Goal: Task Accomplishment & Management: Manage account settings

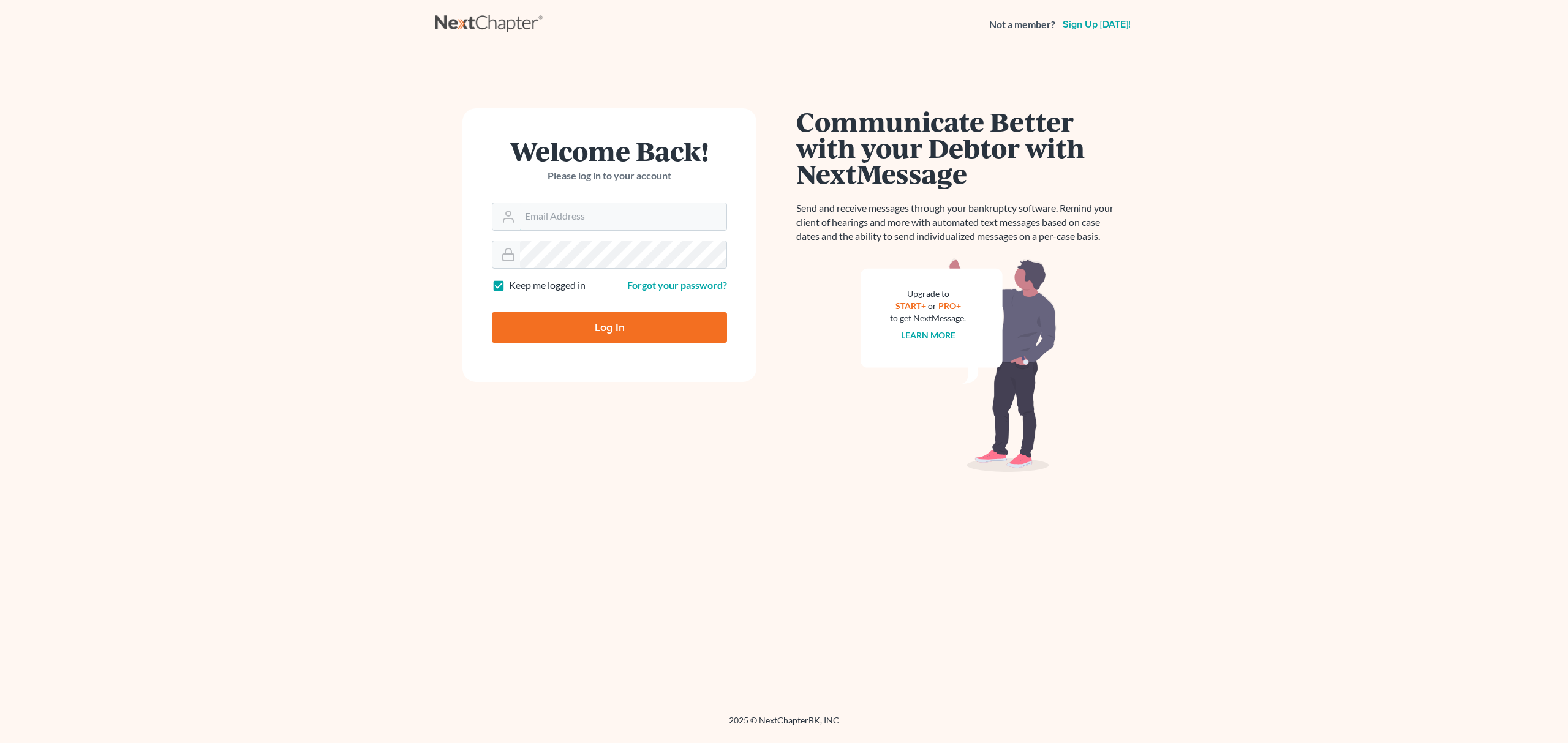
type input "[EMAIL_ADDRESS][DOMAIN_NAME]"
click at [571, 329] on input "Log In" at bounding box center [609, 327] width 235 height 30
type input "Thinking..."
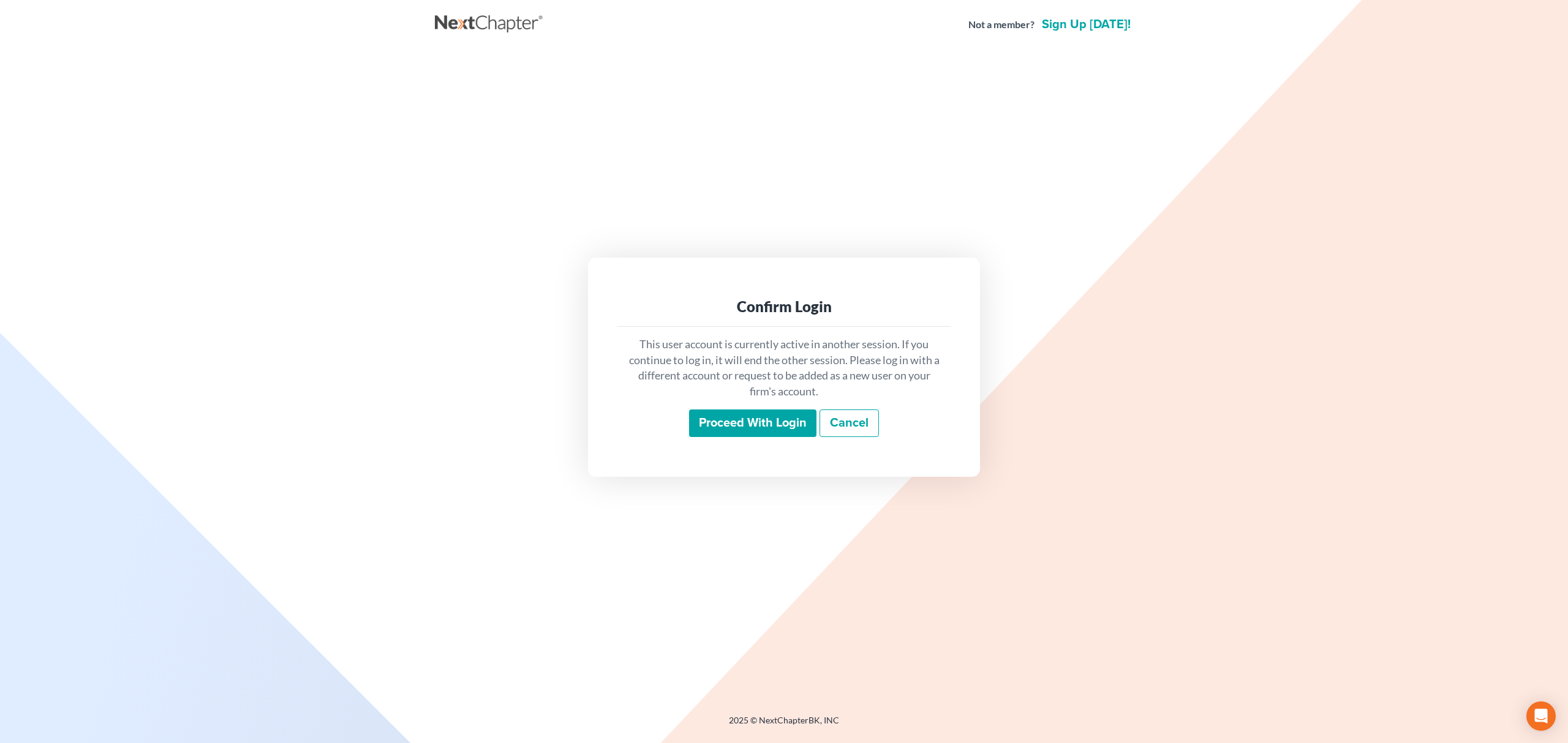
click at [709, 423] on input "Proceed with login" at bounding box center [753, 423] width 128 height 28
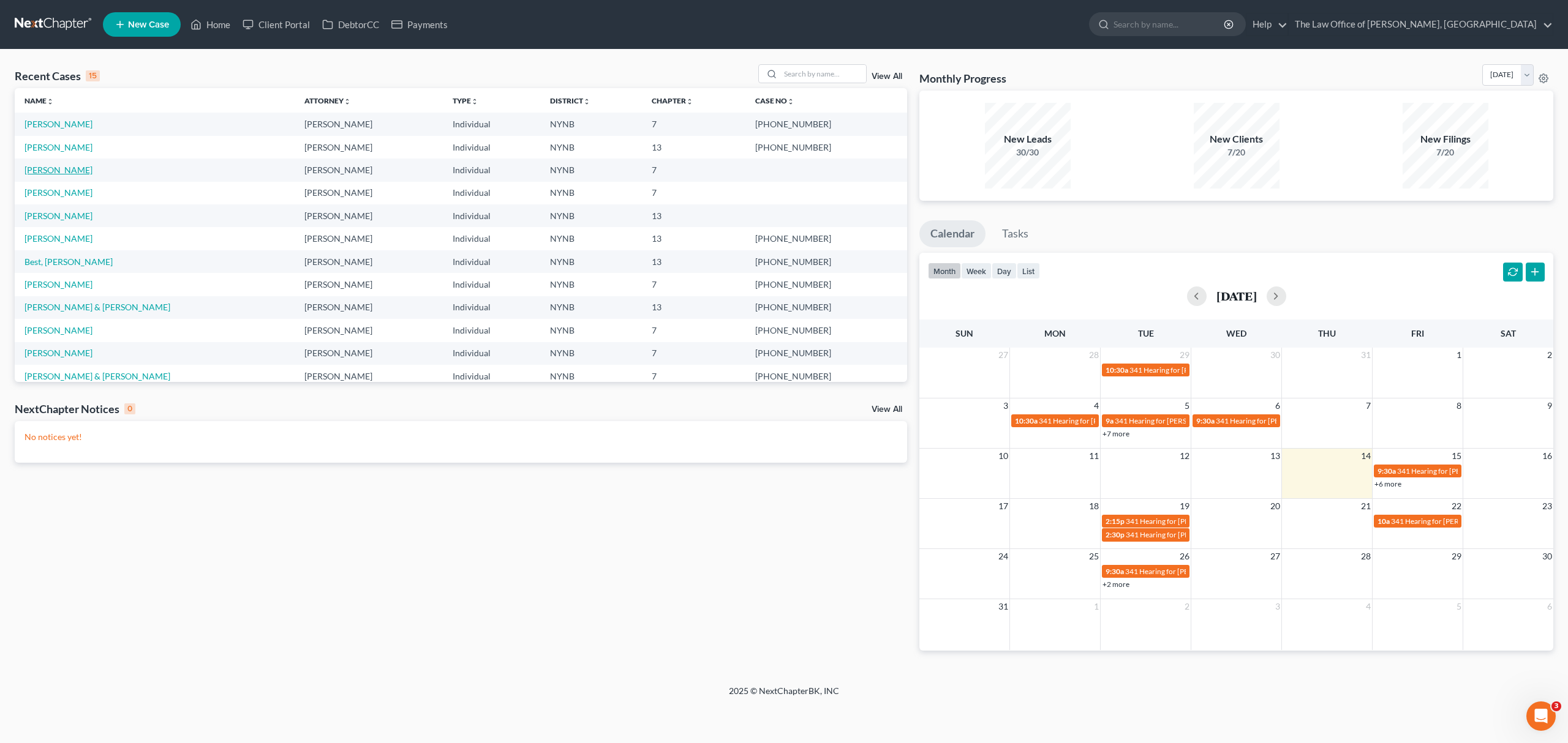
click at [42, 166] on link "[PERSON_NAME]" at bounding box center [59, 169] width 68 height 10
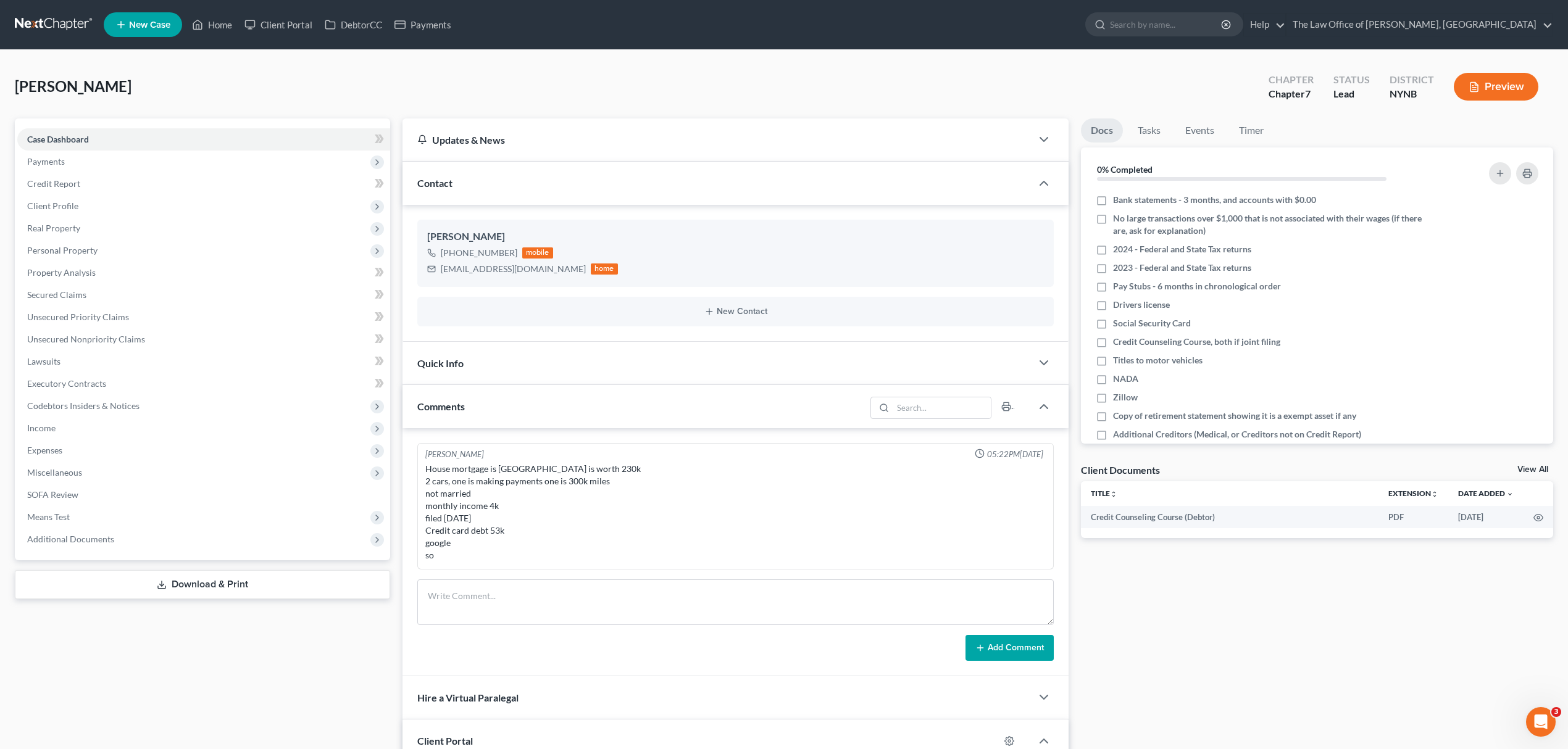
scroll to position [560, 0]
click at [1527, 460] on div "Docs Tasks Events Timer 0% Completed Nothing here yet! Bank statements - 3 mont…" at bounding box center [1317, 693] width 484 height 1149
click at [1527, 465] on link "View All" at bounding box center [1533, 469] width 31 height 9
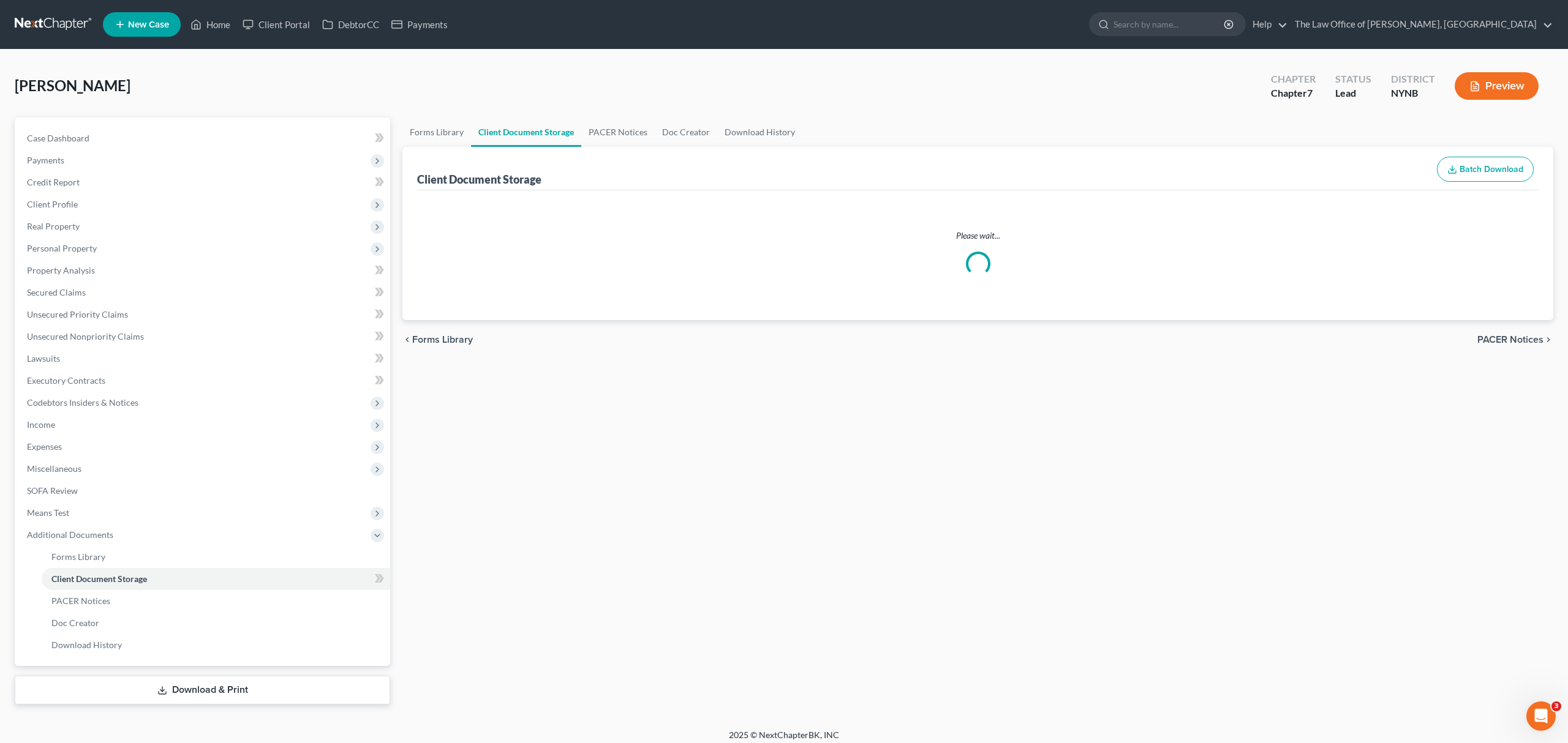
select select "1"
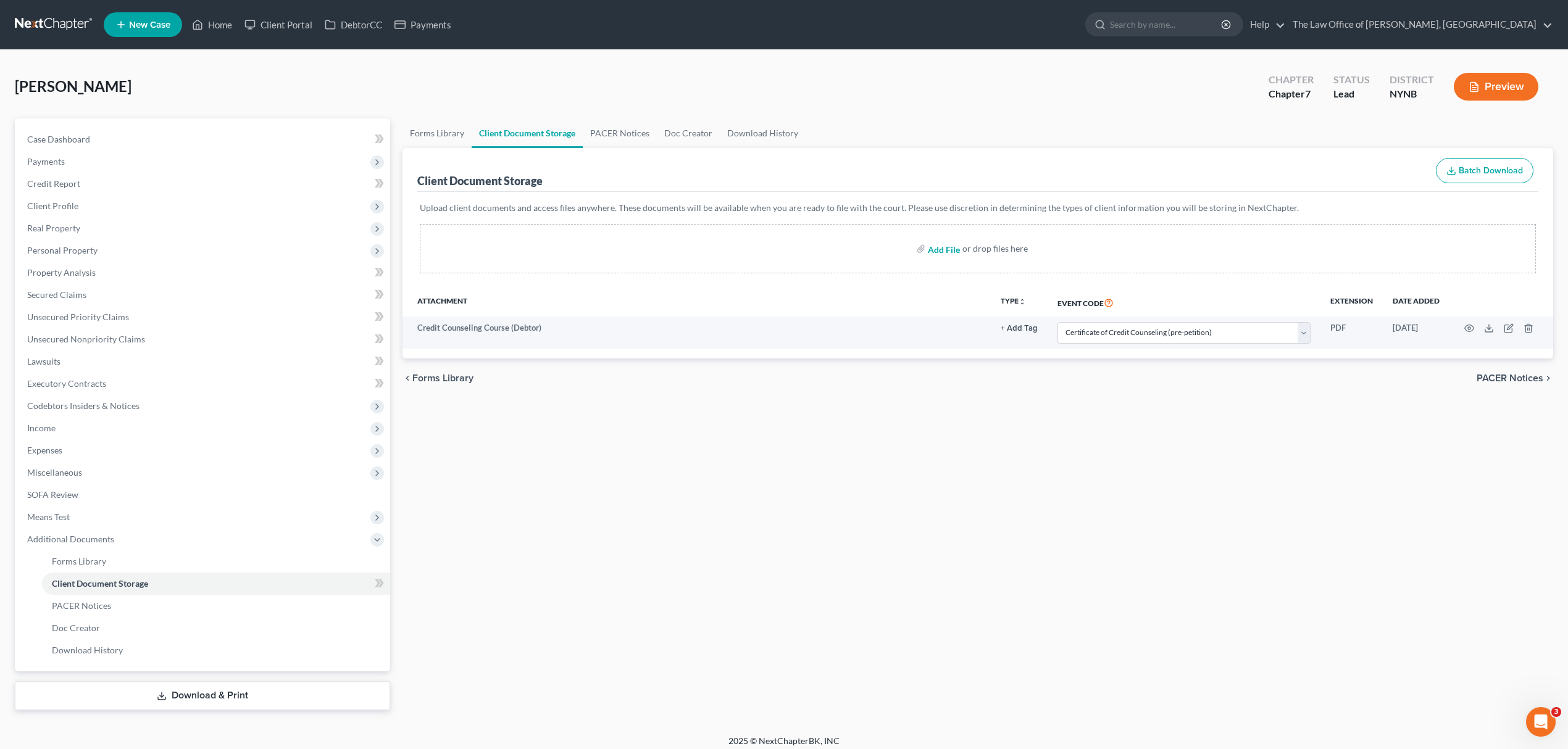
click at [940, 250] on input "file" at bounding box center [943, 248] width 30 height 22
type input "C:\fakepath\judgm.pdf"
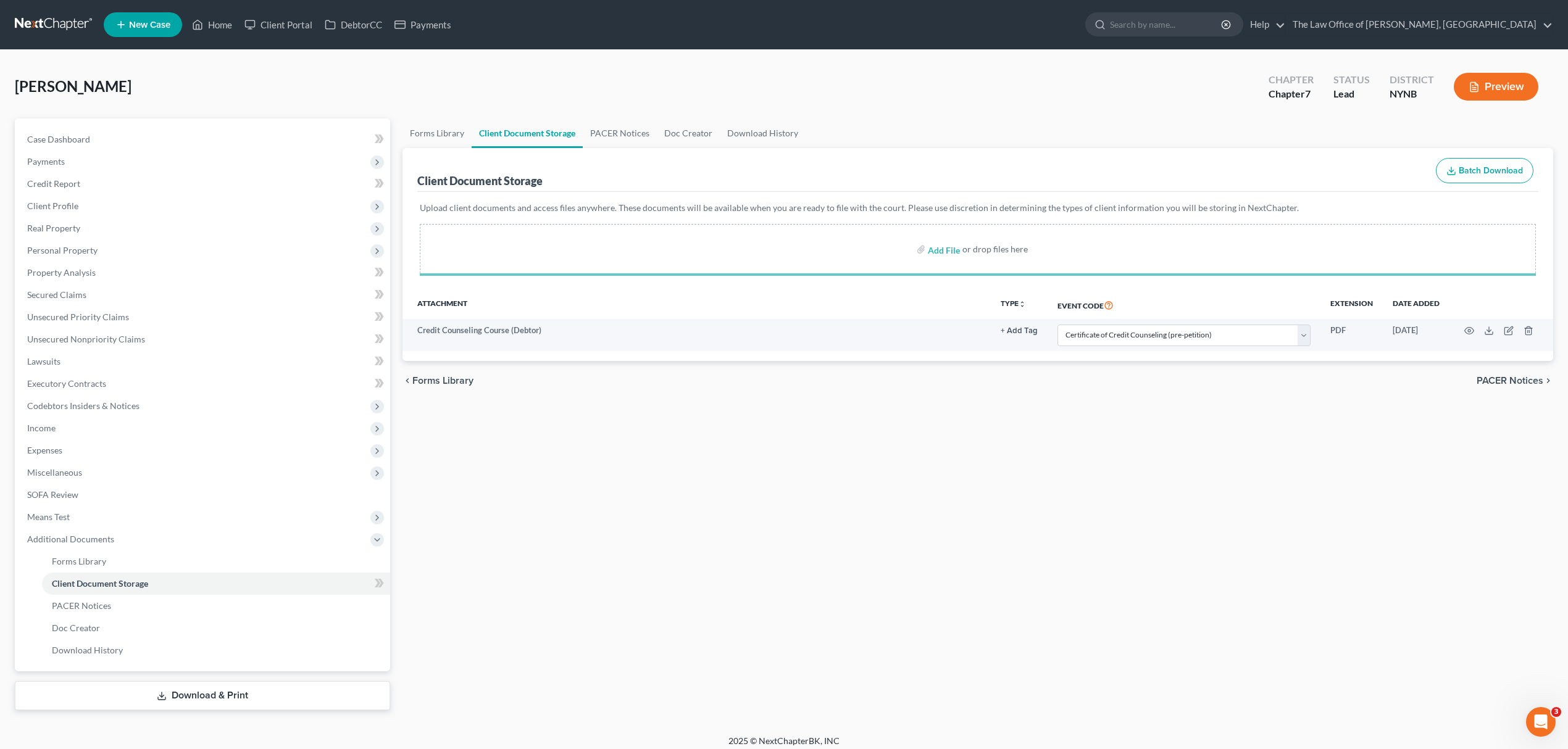
select select "1"
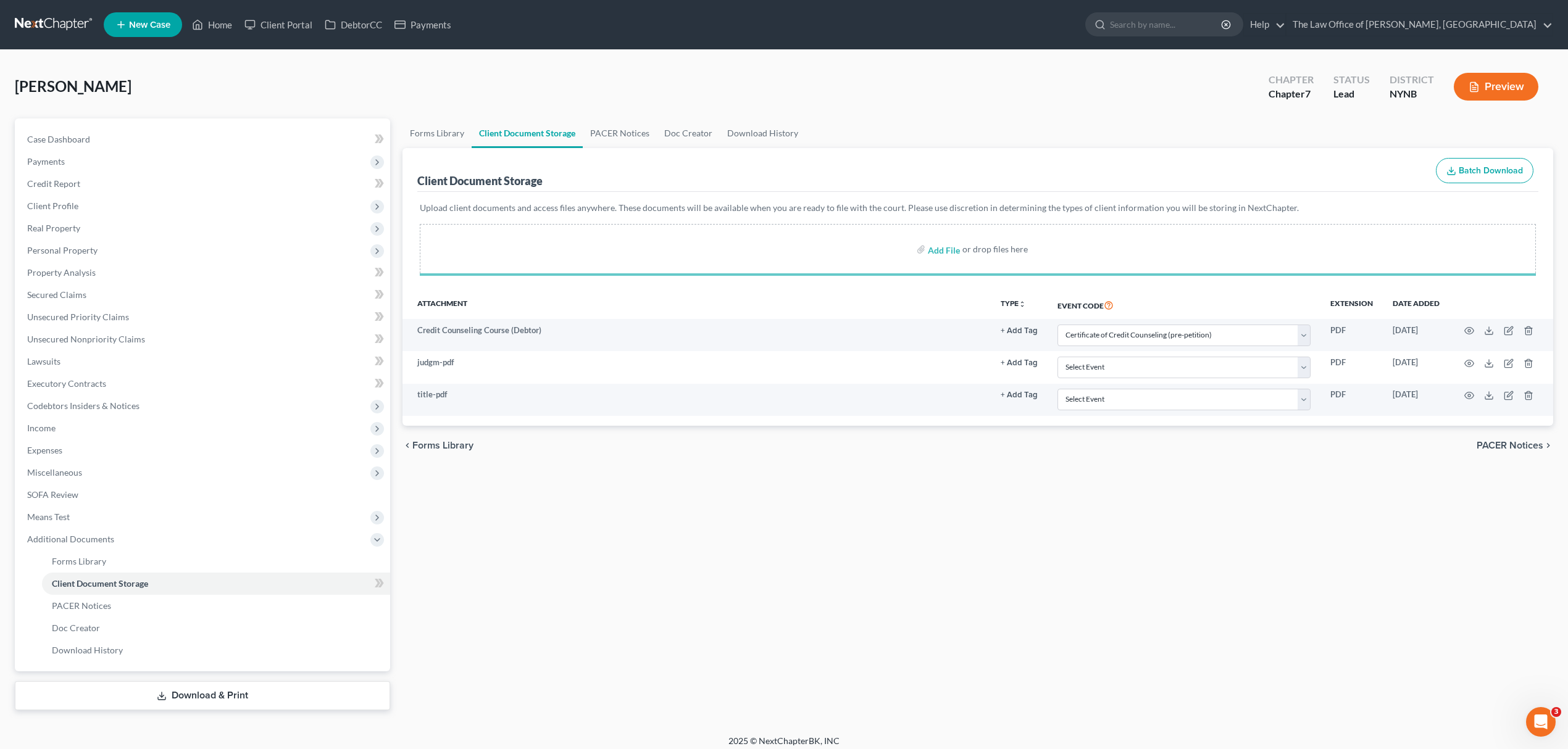
select select "1"
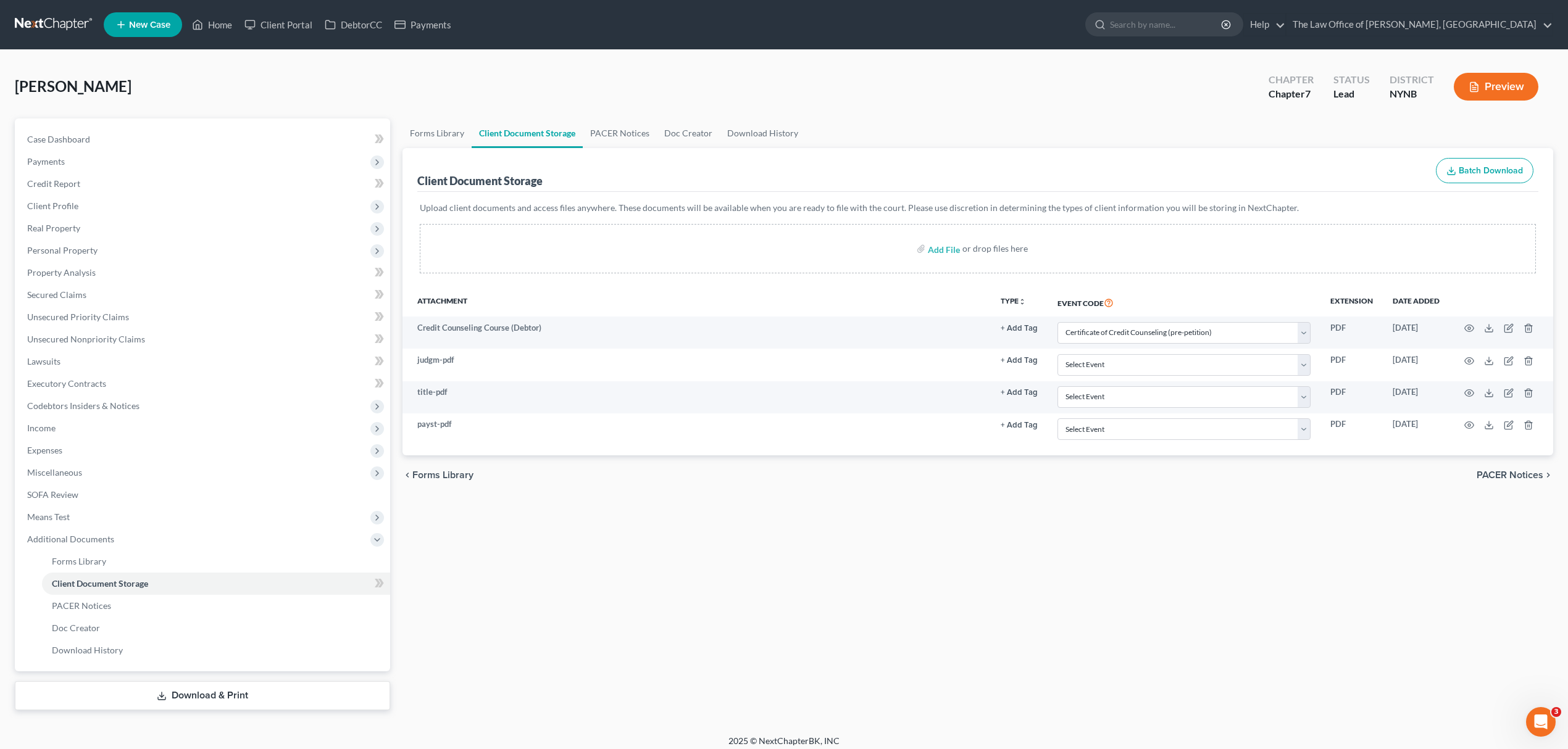
select select "1"
click at [220, 18] on link "Home" at bounding box center [212, 24] width 52 height 22
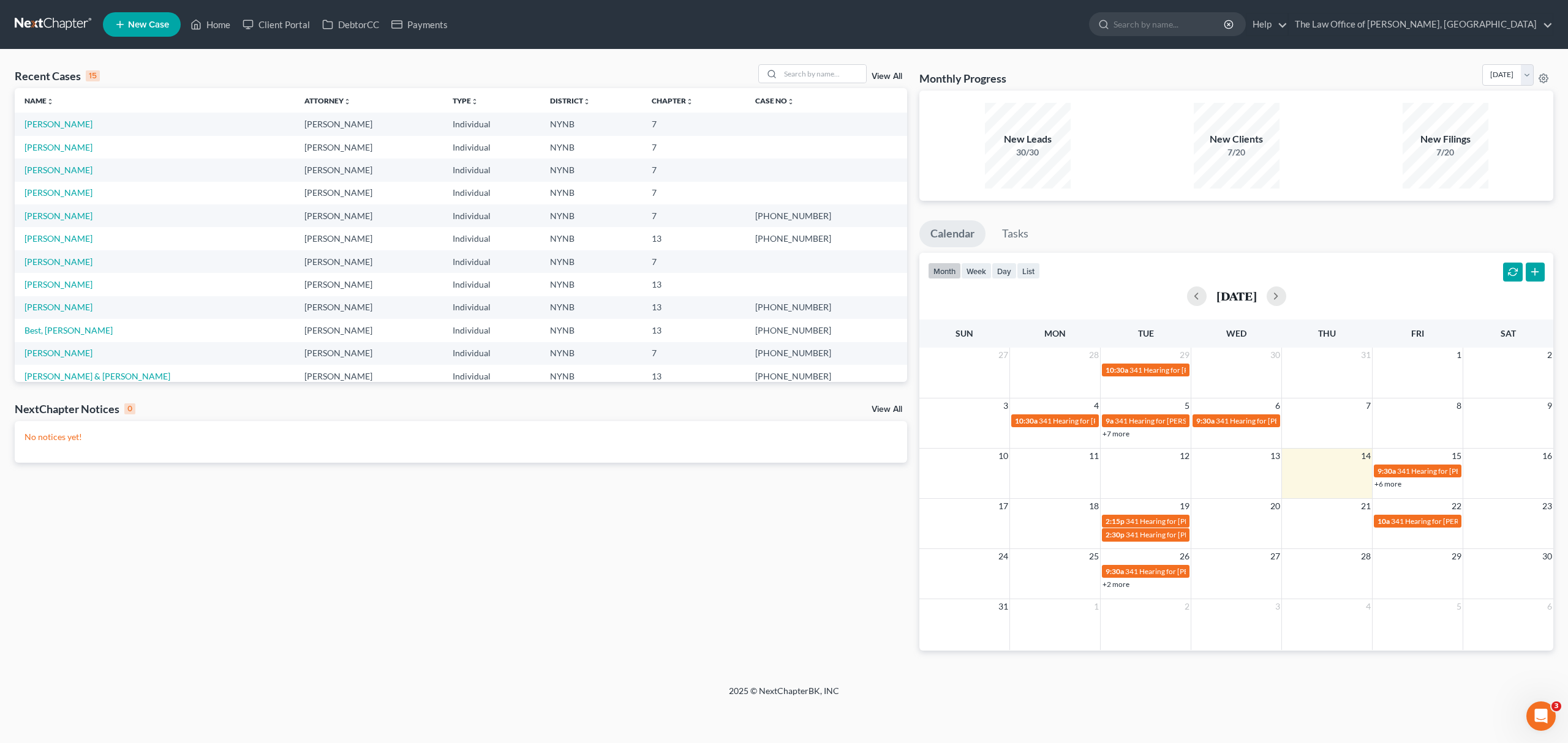
click at [834, 86] on div "Recent Cases 15 View All" at bounding box center [462, 76] width 893 height 24
click at [45, 115] on td "[PERSON_NAME]" at bounding box center [155, 124] width 280 height 23
click at [44, 120] on link "[PERSON_NAME]" at bounding box center [59, 124] width 68 height 10
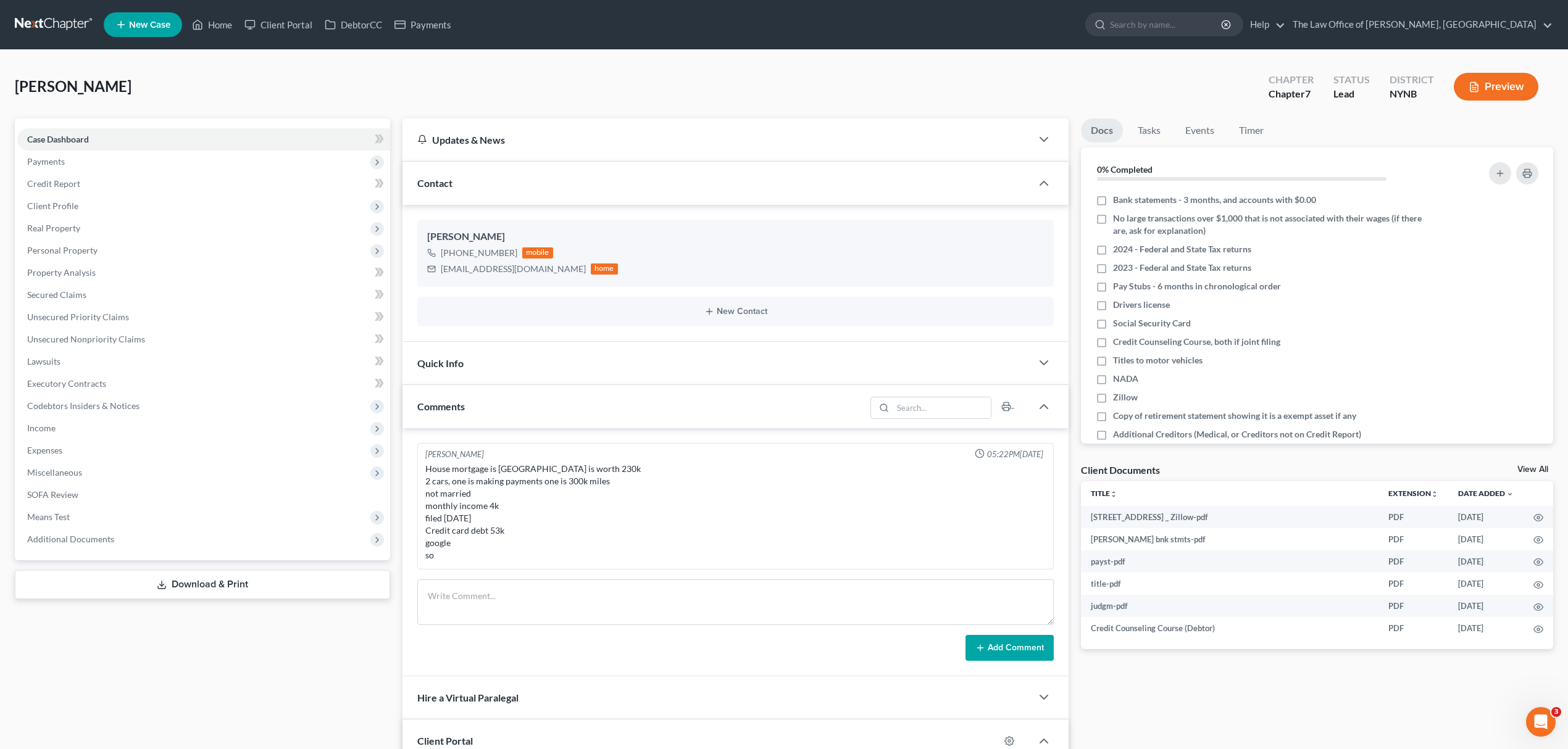
scroll to position [560, 0]
click at [1524, 465] on link "View All" at bounding box center [1533, 469] width 31 height 9
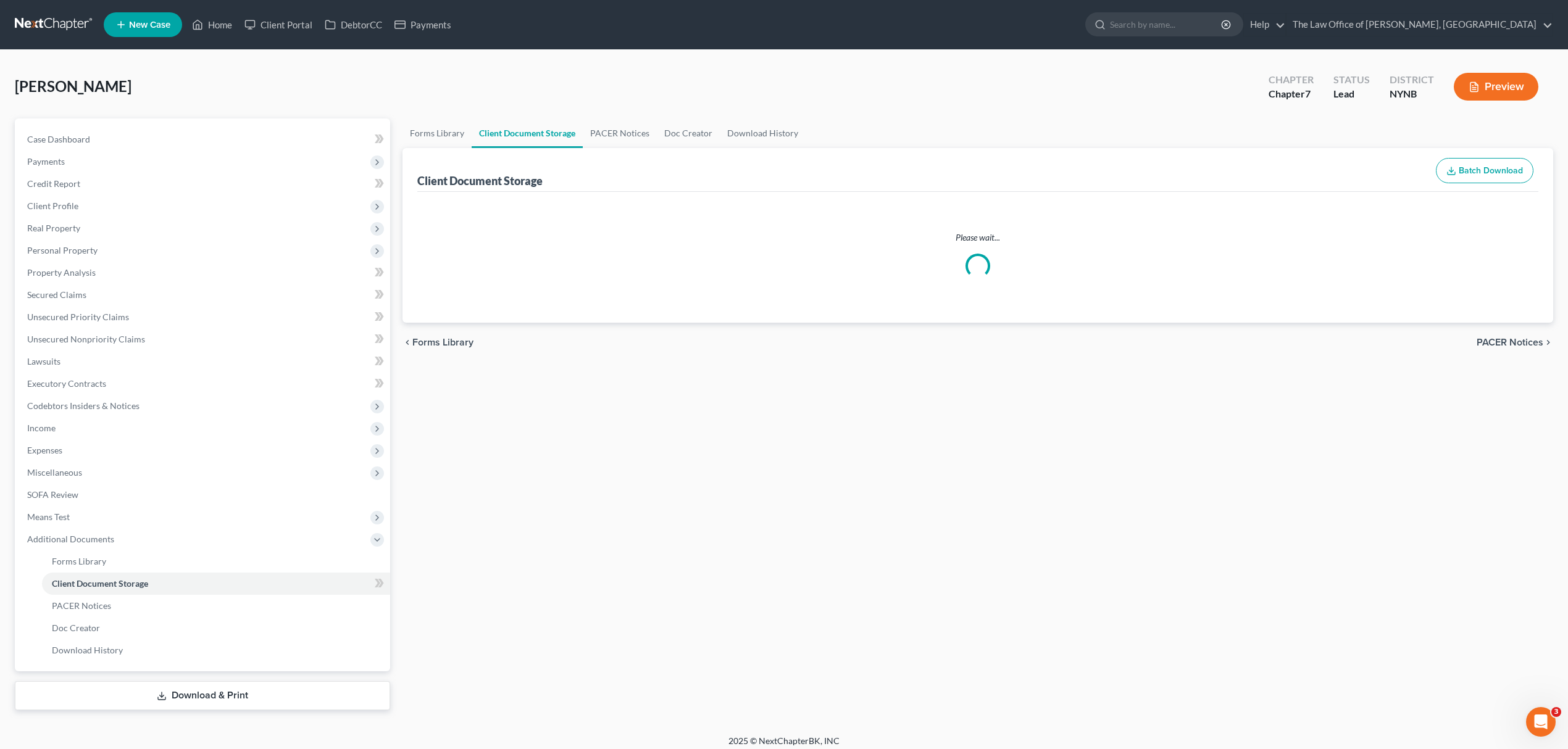
select select "1"
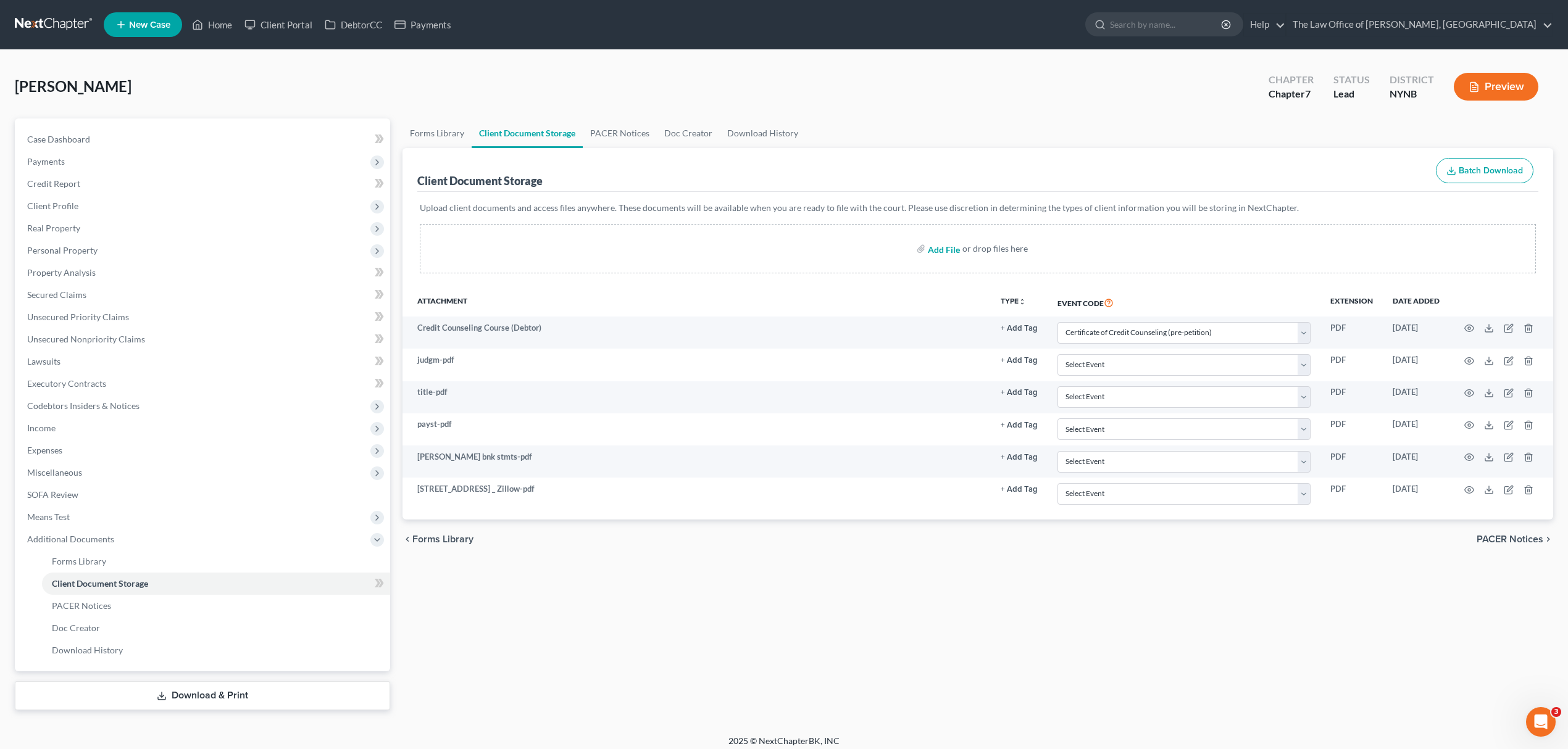
click at [949, 247] on input "file" at bounding box center [943, 248] width 30 height 22
type input "C:\fakepath\id ssc clr.pdf"
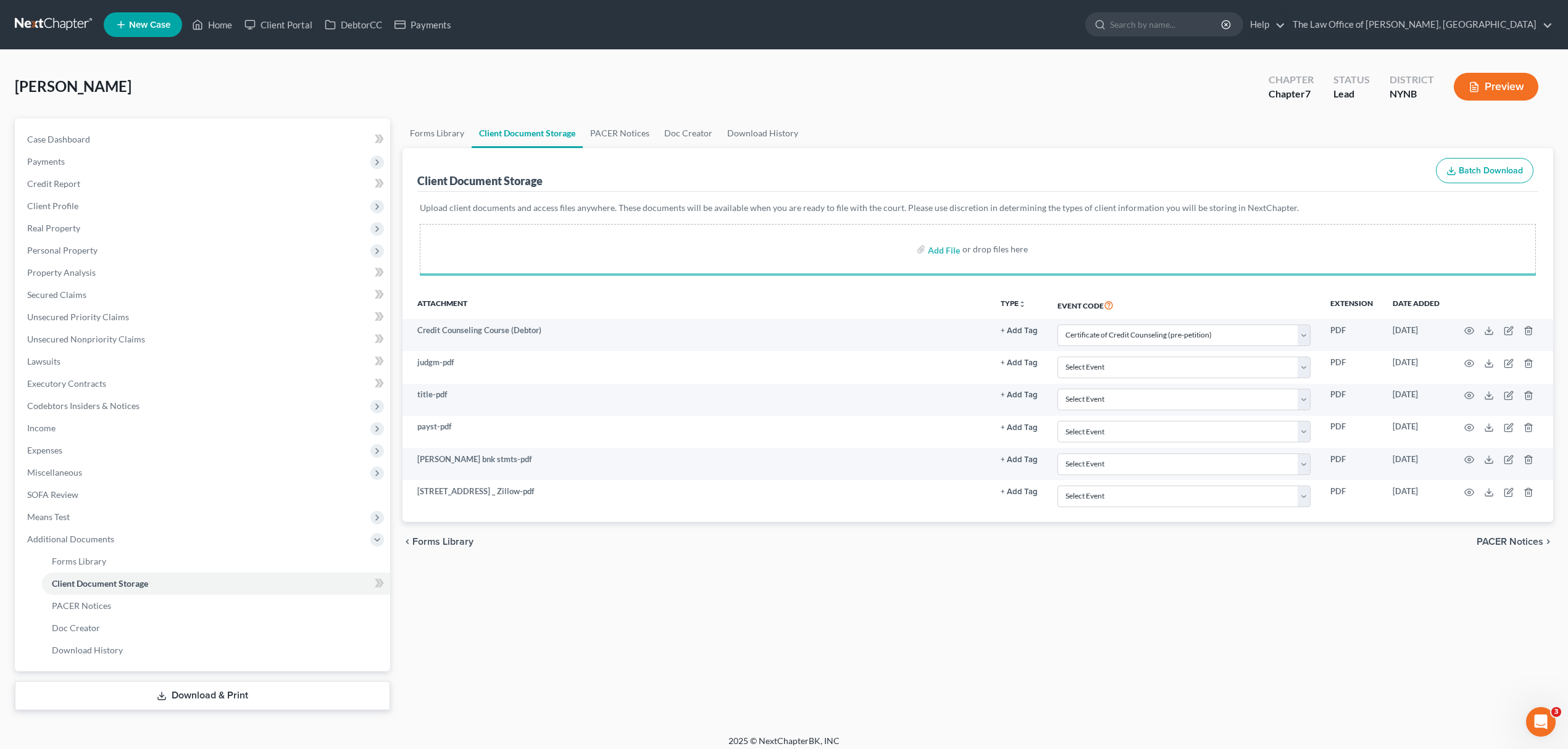
select select "1"
